Goal: Ask a question: Seek information or help from site administrators or community

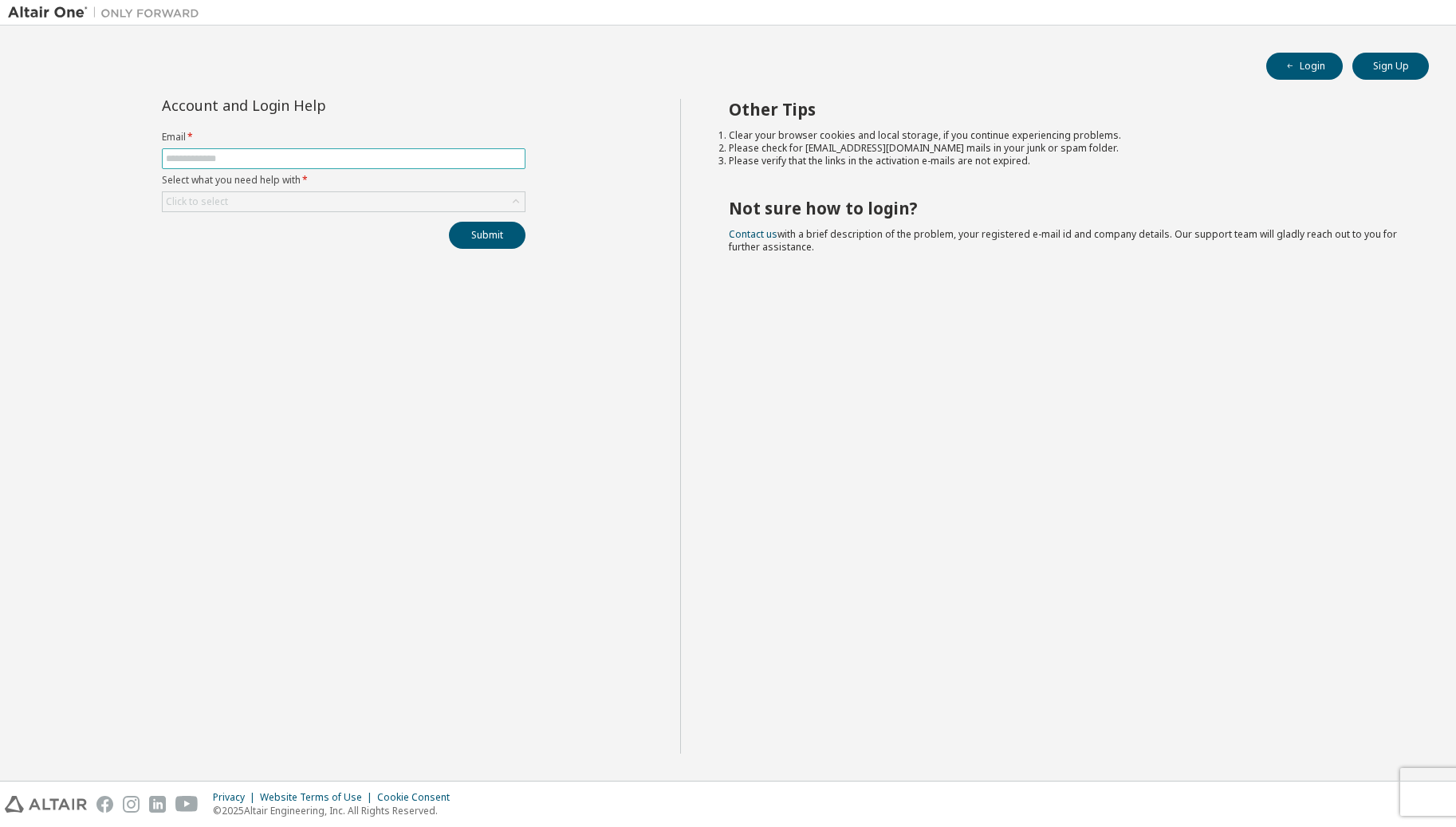
click at [209, 149] on span at bounding box center [344, 158] width 364 height 21
click at [208, 158] on input "text" at bounding box center [344, 158] width 356 height 13
type input "**********"
click at [521, 201] on icon at bounding box center [515, 202] width 16 height 16
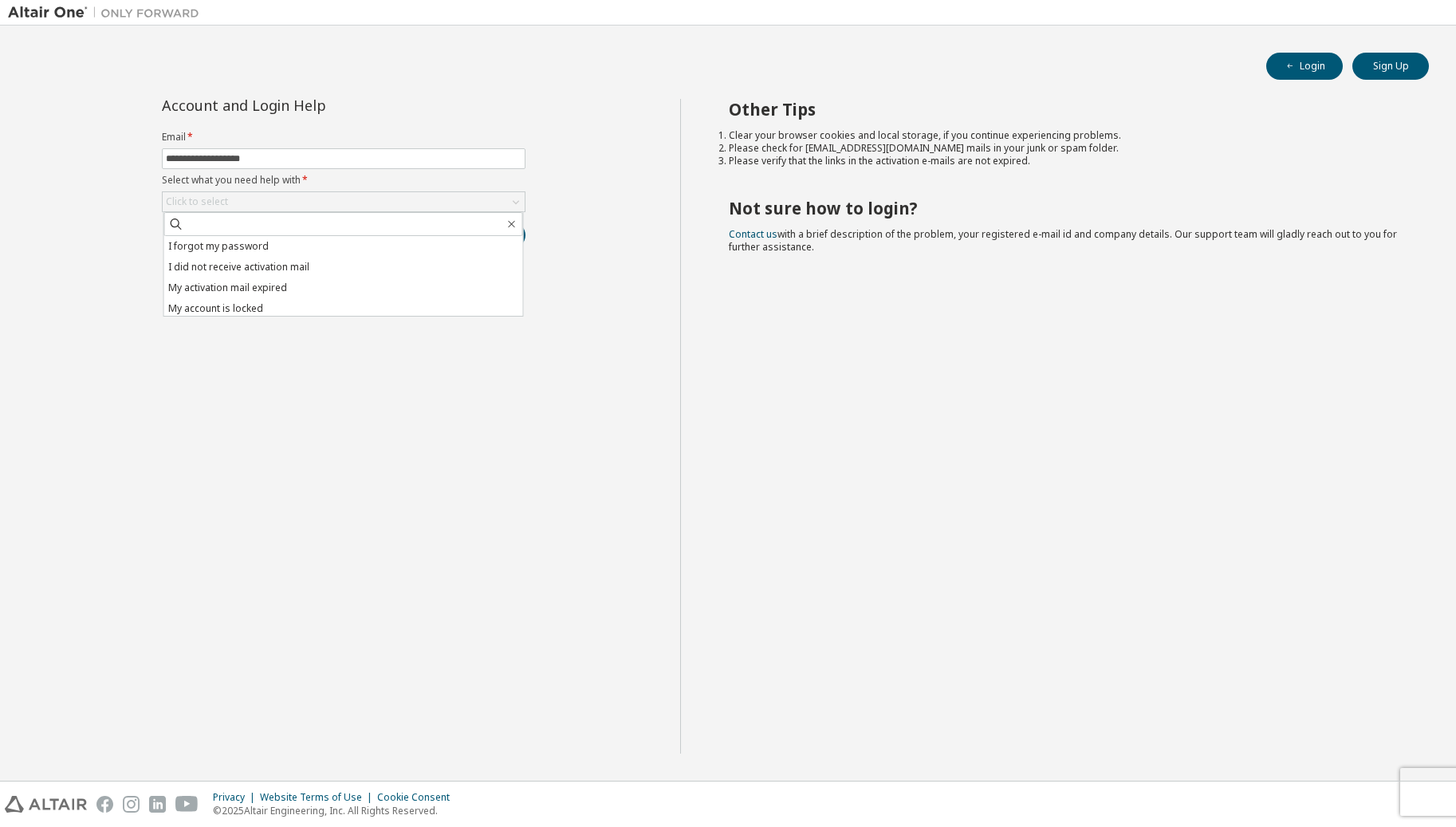
click at [362, 244] on li "I forgot my password" at bounding box center [343, 246] width 359 height 21
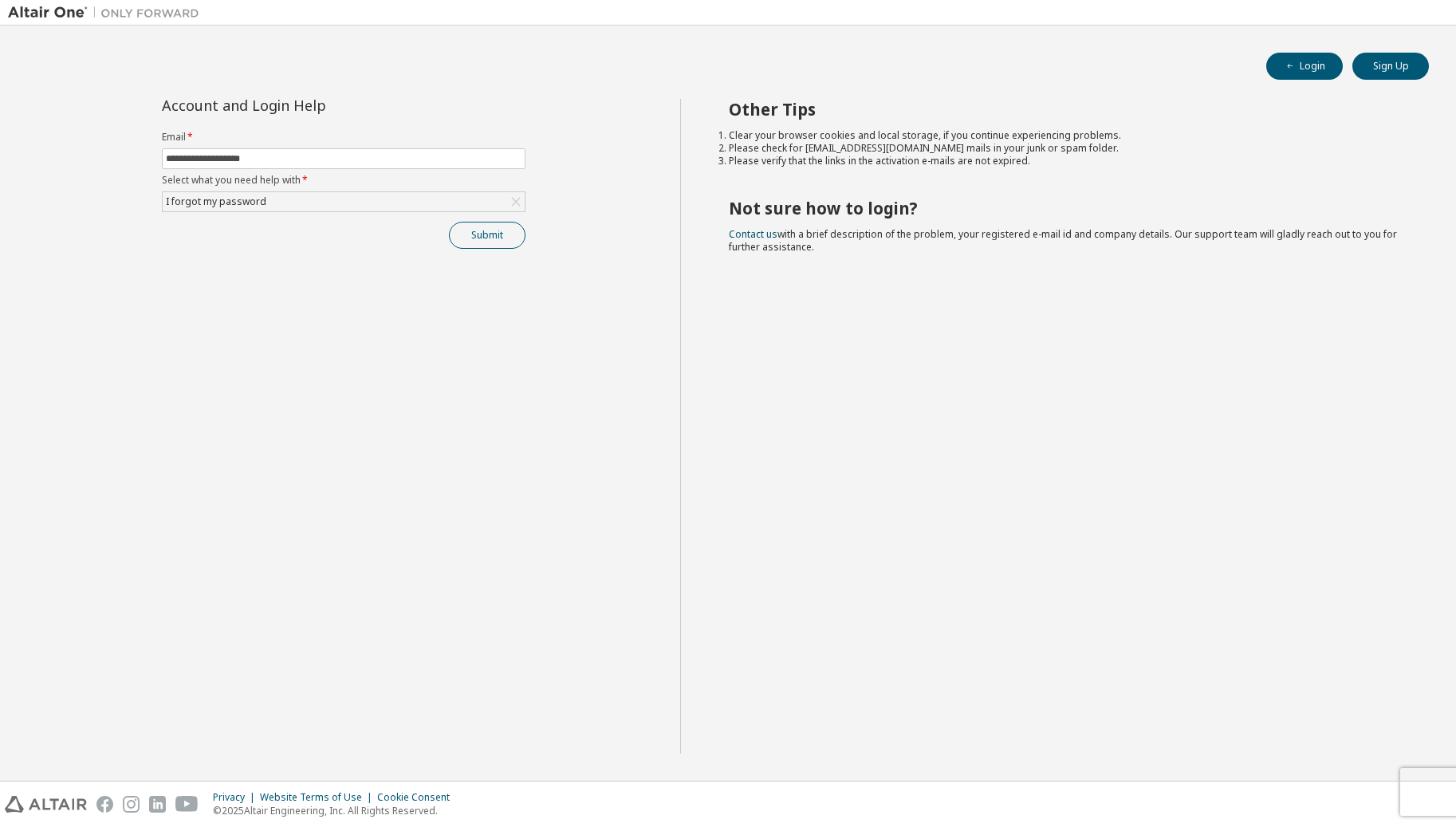
drag, startPoint x: 497, startPoint y: 249, endPoint x: 495, endPoint y: 241, distance: 8.2
click at [496, 240] on div "**********" at bounding box center [344, 426] width 672 height 654
click at [491, 232] on button "Submit" at bounding box center [487, 234] width 76 height 27
click at [1425, 795] on icon "button" at bounding box center [1422, 794] width 10 height 10
click at [305, 205] on div "I forgot my password" at bounding box center [344, 201] width 362 height 19
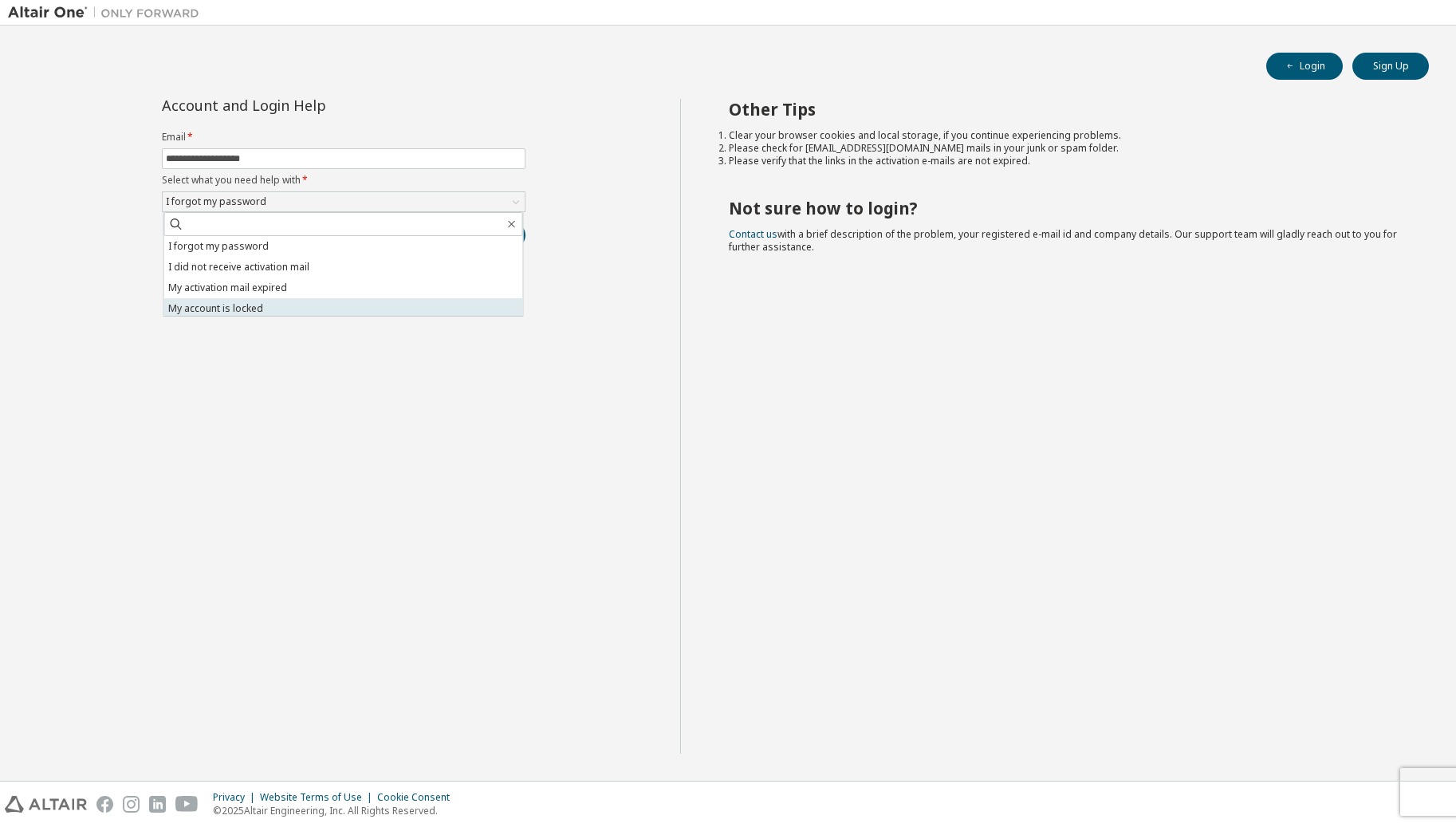
click at [261, 310] on li "My account is locked" at bounding box center [343, 308] width 359 height 21
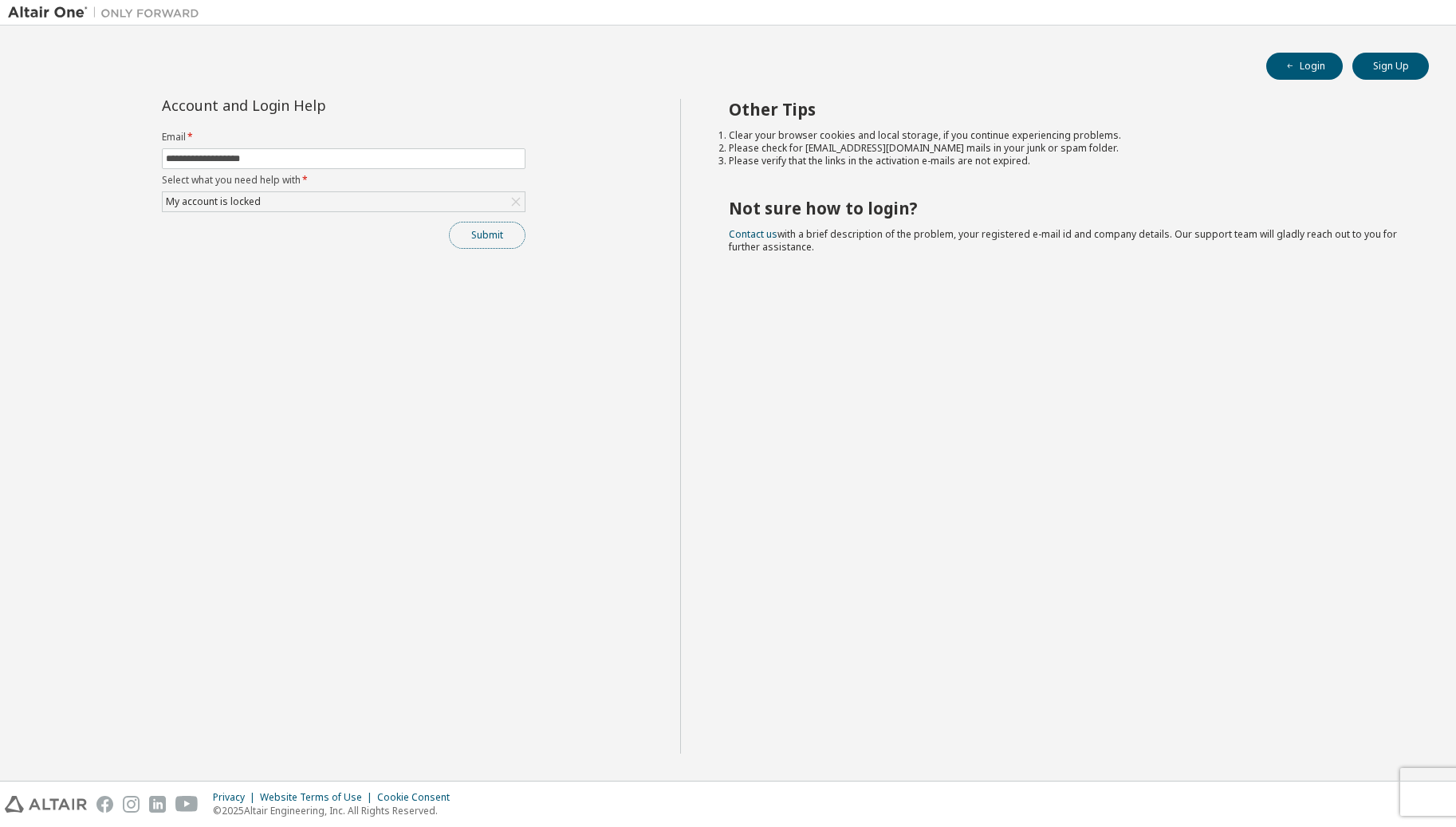
click at [490, 232] on button "Submit" at bounding box center [487, 234] width 76 height 27
click at [248, 204] on div "My account is locked" at bounding box center [214, 202] width 99 height 18
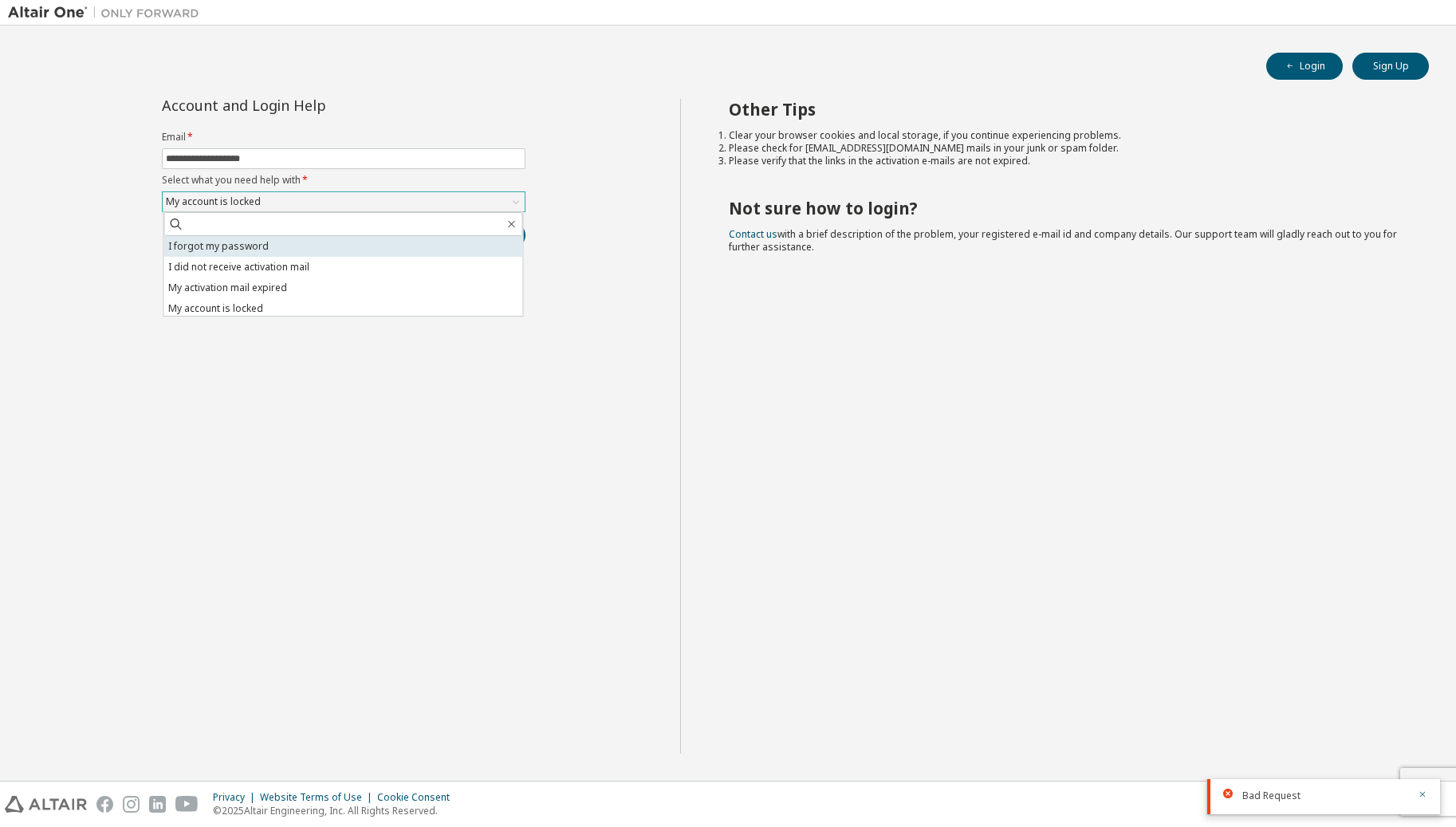
scroll to position [4, 0]
click at [258, 252] on li "I forgot my password" at bounding box center [343, 242] width 359 height 21
